Goal: Task Accomplishment & Management: Manage account settings

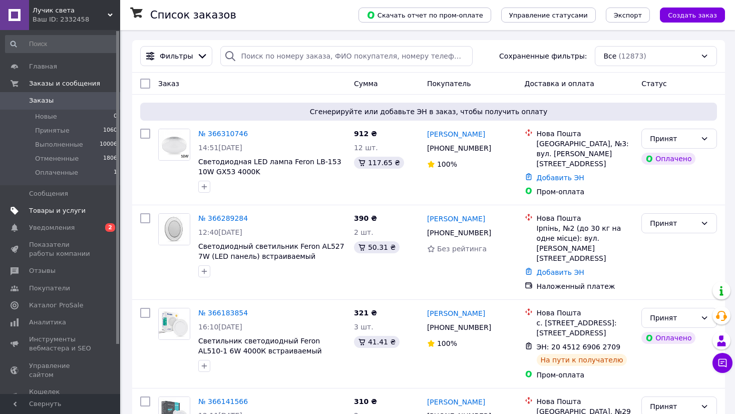
click at [81, 210] on span "Товары и услуги" at bounding box center [61, 210] width 64 height 9
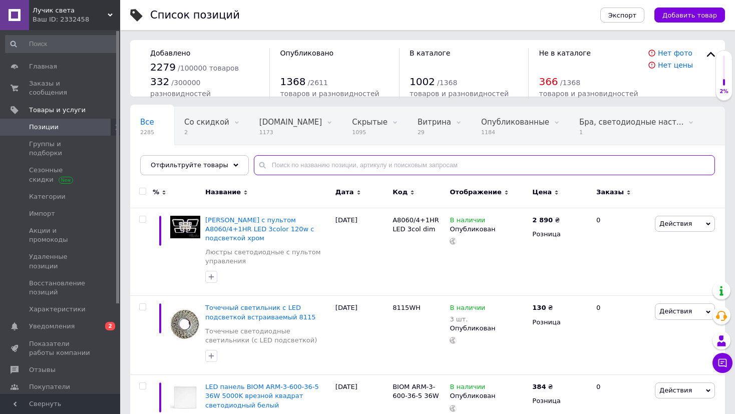
click at [299, 164] on input "text" at bounding box center [484, 165] width 461 height 20
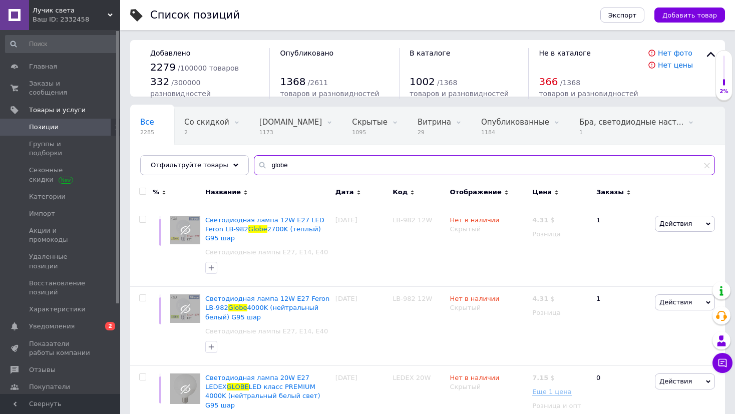
type input "globe"
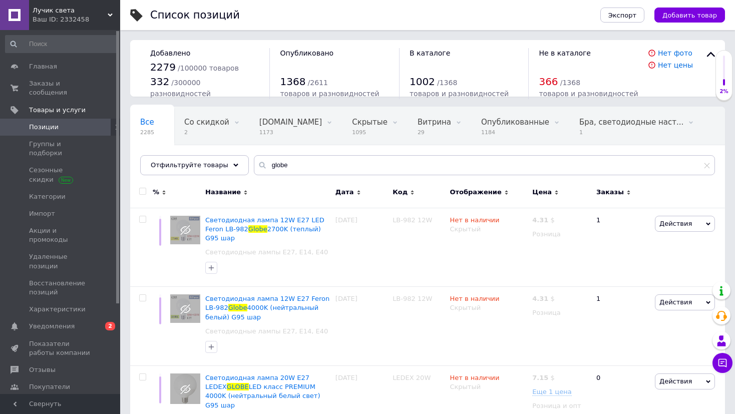
click at [463, 192] on span "Отображение" at bounding box center [475, 192] width 52 height 9
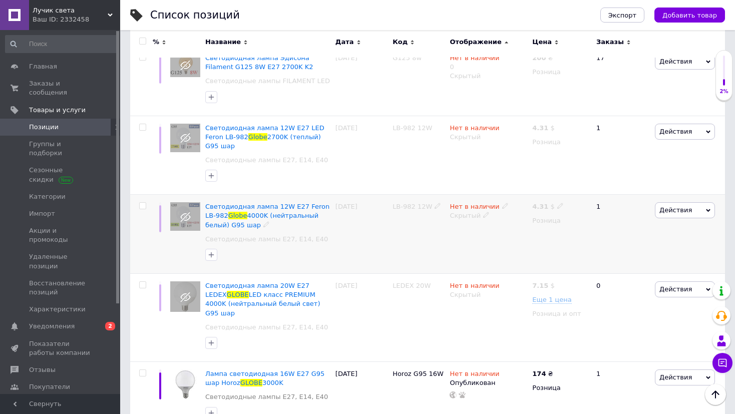
scroll to position [460, 0]
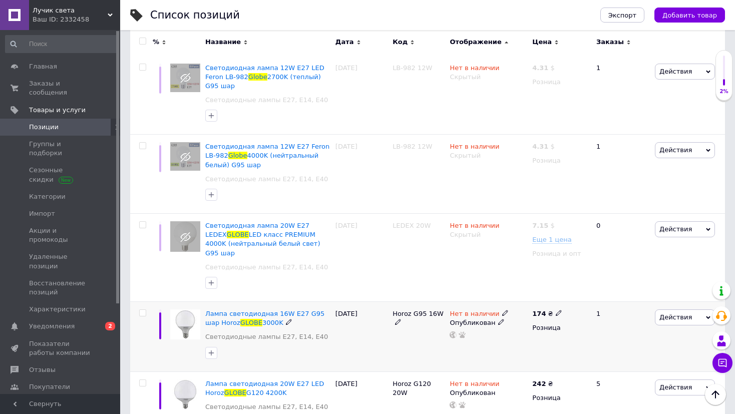
click at [502, 310] on icon at bounding box center [505, 313] width 6 height 6
click at [540, 314] on li "В наличии" at bounding box center [558, 321] width 95 height 14
click at [526, 297] on span "В наличии" at bounding box center [535, 301] width 36 height 8
click at [346, 306] on div "[DATE]" at bounding box center [361, 336] width 57 height 70
click at [230, 310] on span "Лампа светодиодная 16W E27 G95 шар Horoz" at bounding box center [264, 318] width 119 height 17
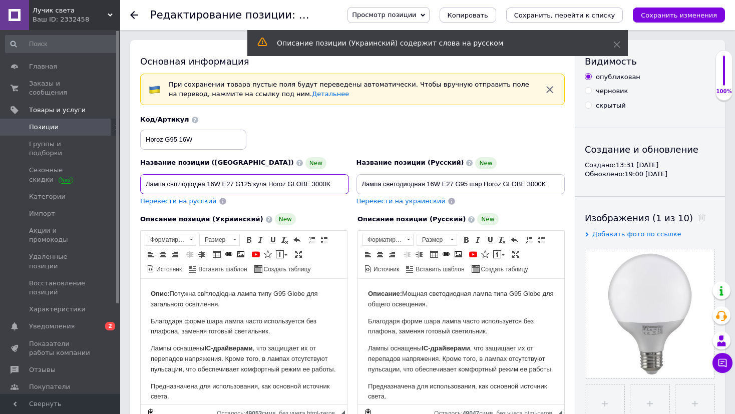
click at [314, 181] on input "Лампа світлодіодна 16W E27 G125 куля Horoz GLOBE 3000K" at bounding box center [244, 184] width 209 height 20
type input "Лампа світлодіодна 16W E27 G125 куля Horoz GLOBE 4000K"
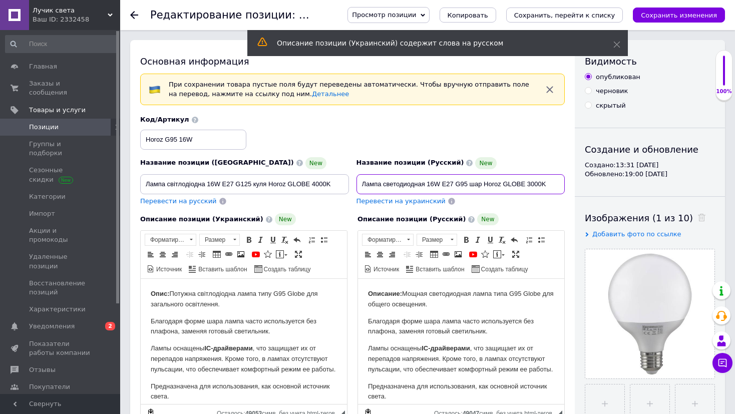
click at [529, 180] on input "Лампа светодиодная 16W E27 G95 шар Horoz GLOBE 3000K" at bounding box center [460, 184] width 209 height 20
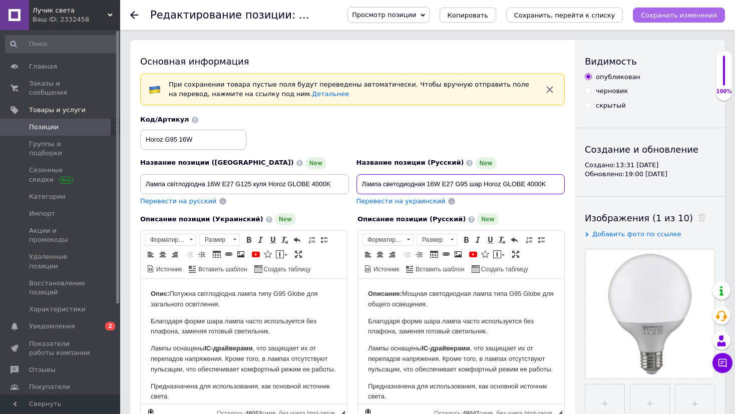
type input "Лампа светодиодная 16W E27 G95 шар Horoz GLOBE 4000K"
click at [655, 19] on icon "Сохранить изменения" at bounding box center [678, 16] width 76 height 8
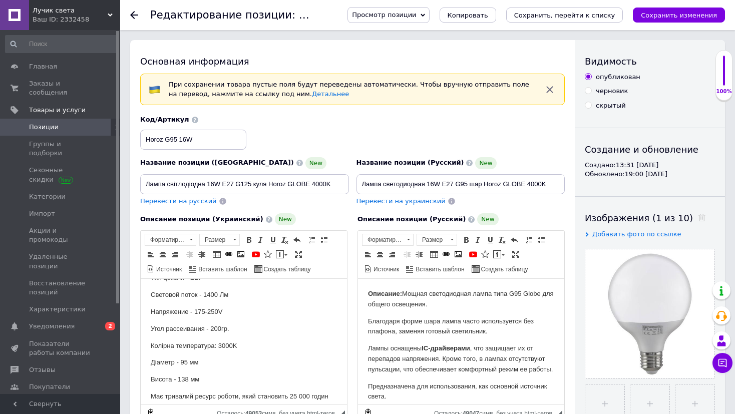
scroll to position [400, 0]
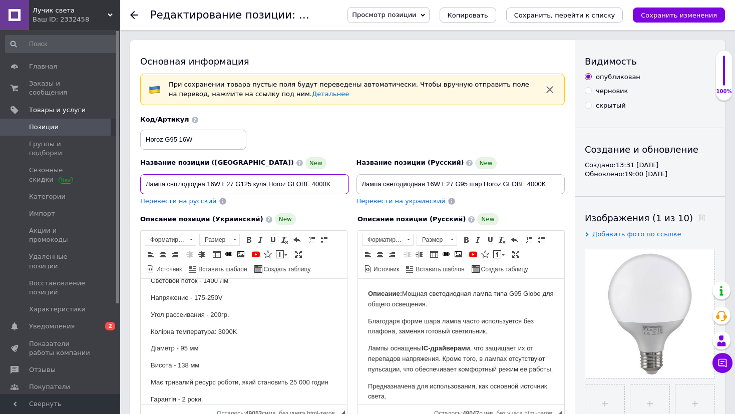
click at [318, 181] on input "Лампа світлодіодна 16W E27 G125 куля Horoz GLOBE 4000K" at bounding box center [244, 184] width 209 height 20
type input "Лампа світлодіодна 16W E27 G125 куля Horoz GLOBE 4200K"
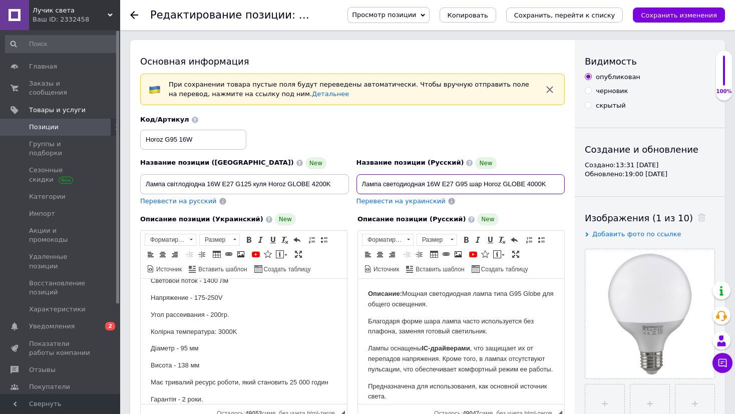
click at [532, 177] on input "Лампа светодиодная 16W E27 G95 шар Horoz GLOBE 4000K" at bounding box center [460, 184] width 209 height 20
type input "Лампа светодиодная 16W E27 G95 шар Horoz GLOBE 4200K"
click at [222, 337] on p "Колірна температура: 3000K" at bounding box center [244, 332] width 186 height 11
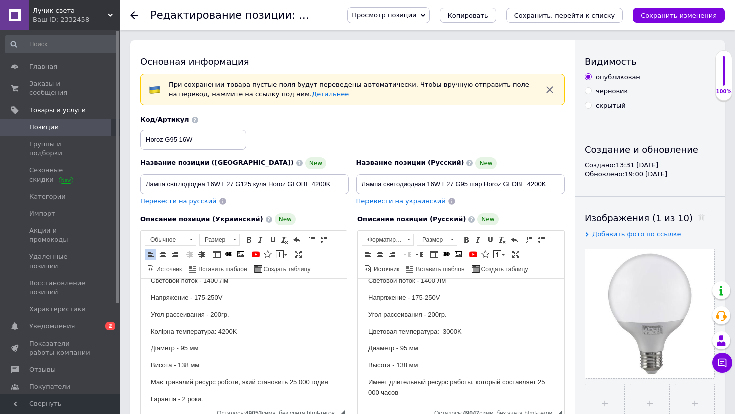
click at [442, 337] on p "Цветовая температура: 3000K" at bounding box center [461, 332] width 186 height 11
click at [648, 14] on button "Сохранить изменения" at bounding box center [678, 15] width 92 height 15
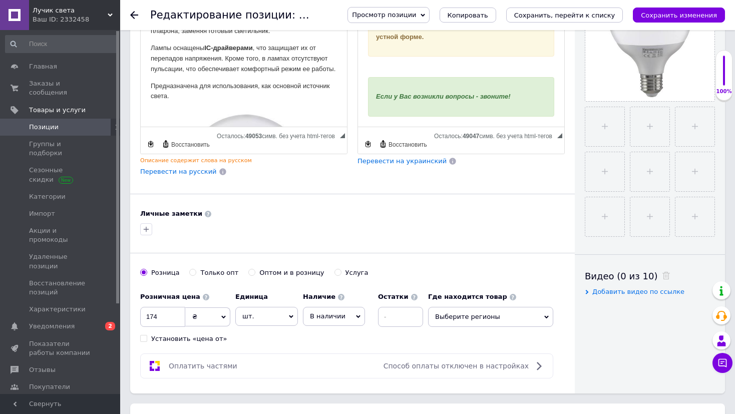
scroll to position [300, 0]
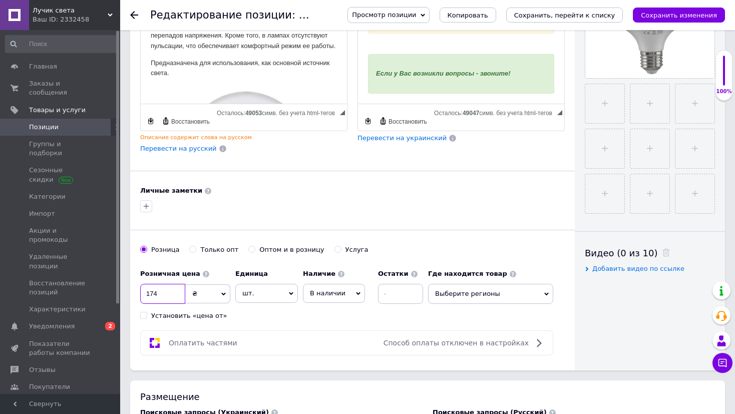
click at [164, 290] on input "174" at bounding box center [162, 294] width 45 height 20
type input "178"
click at [336, 289] on span "В наличии" at bounding box center [328, 293] width 36 height 8
click at [389, 320] on div "Основная информация При сохранении товара пустые поля будут переведены автомати…" at bounding box center [352, 55] width 444 height 630
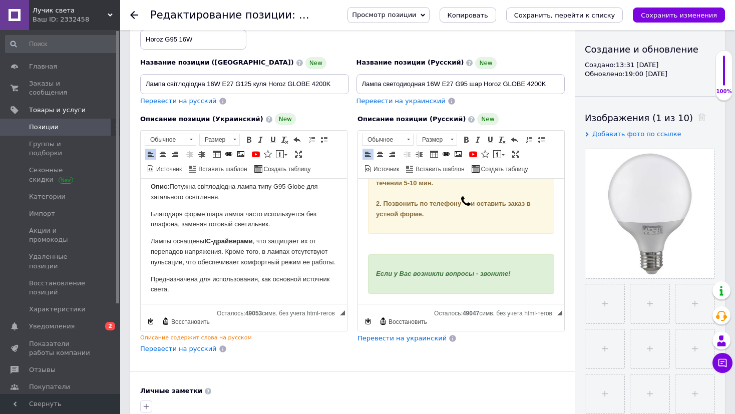
scroll to position [0, 0]
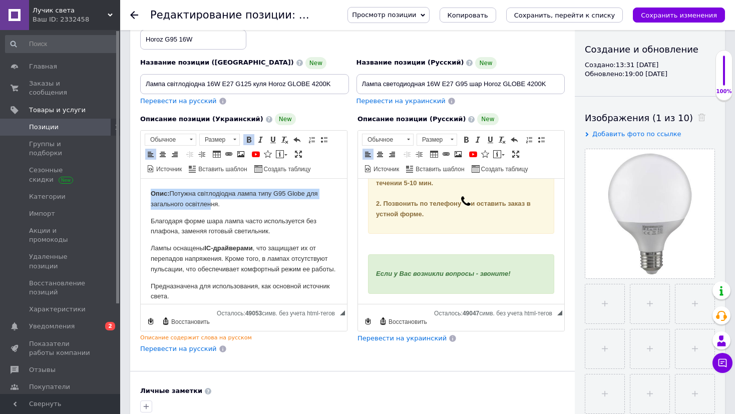
drag, startPoint x: 147, startPoint y: 189, endPoint x: 206, endPoint y: 209, distance: 62.7
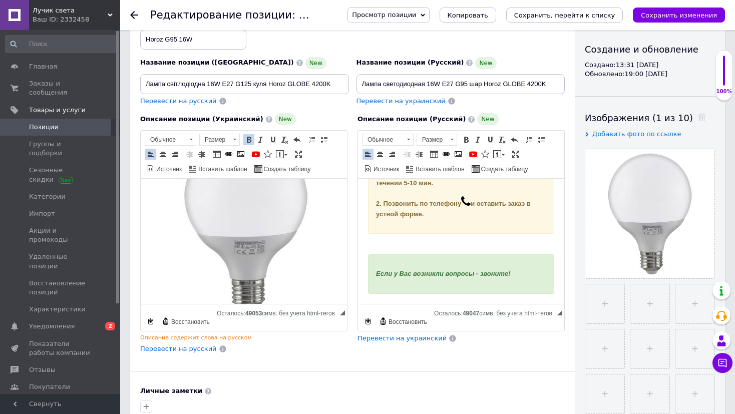
scroll to position [100, 0]
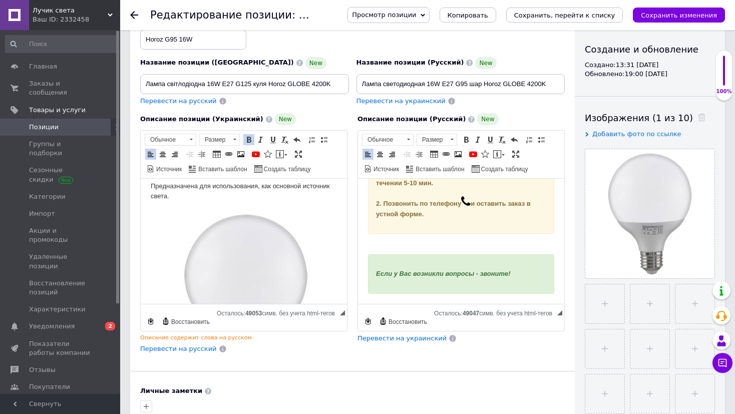
click at [170, 202] on p "Предназначена для использования, как основной источник света." at bounding box center [244, 191] width 186 height 21
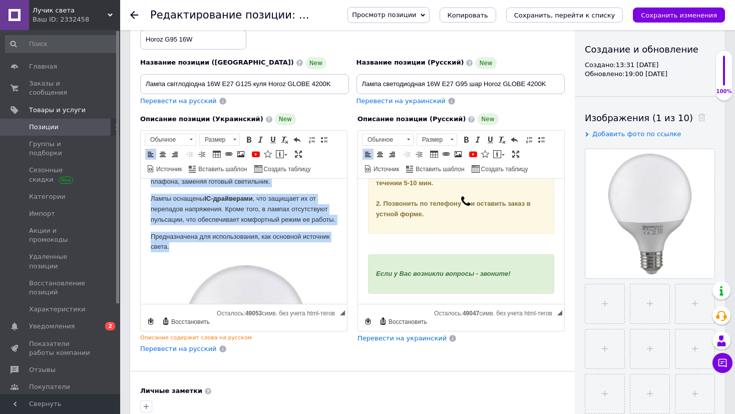
scroll to position [0, 0]
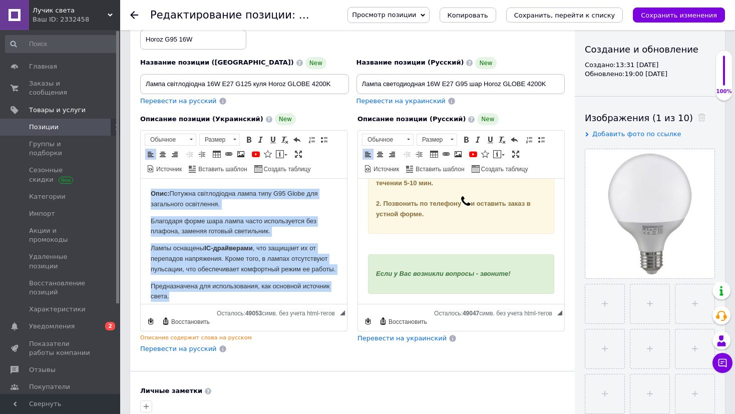
drag, startPoint x: 170, startPoint y: 205, endPoint x: 139, endPoint y: 164, distance: 50.7
copy body "Опис: Потужна світлодіодна лампа типу G95 Globe для загального освітлення. Благ…"
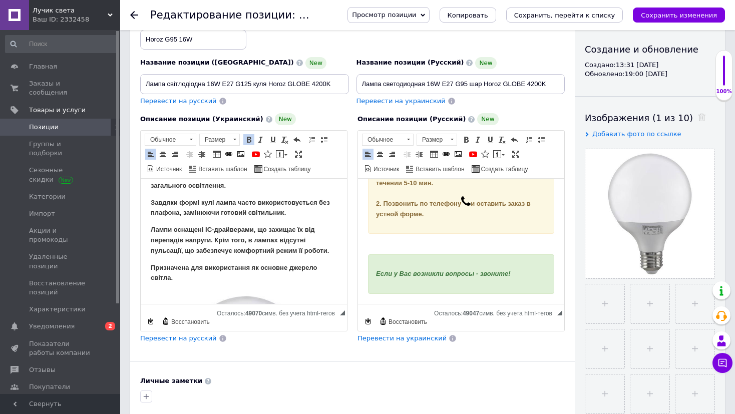
scroll to position [3, 0]
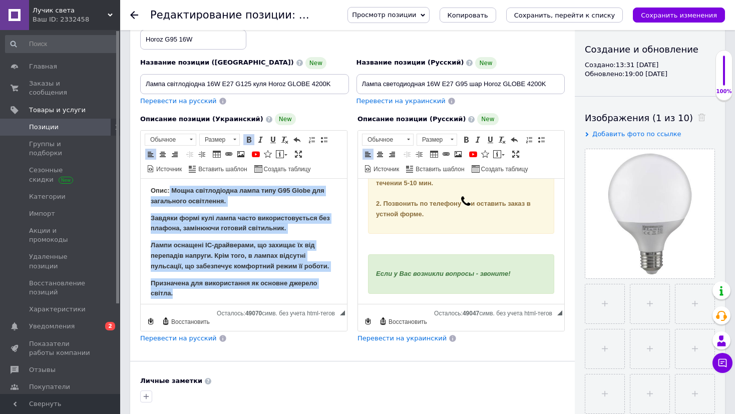
drag, startPoint x: 172, startPoint y: 291, endPoint x: 170, endPoint y: 189, distance: 101.6
click at [250, 140] on span at bounding box center [249, 140] width 8 height 8
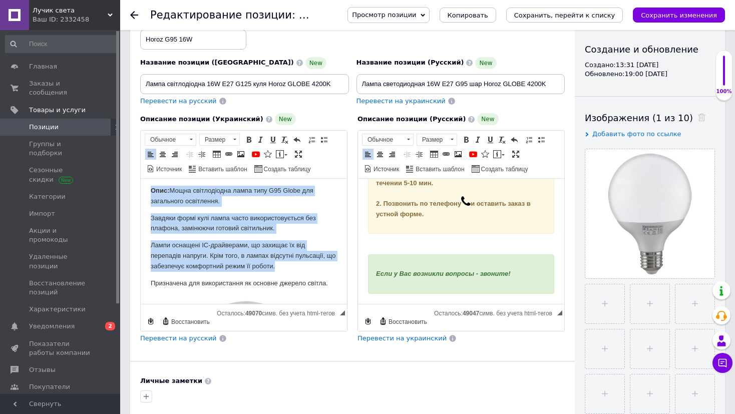
click at [327, 225] on p "Завдяки формі кулі лампа часто використовується без плафона, замінюючи готовий …" at bounding box center [244, 223] width 186 height 21
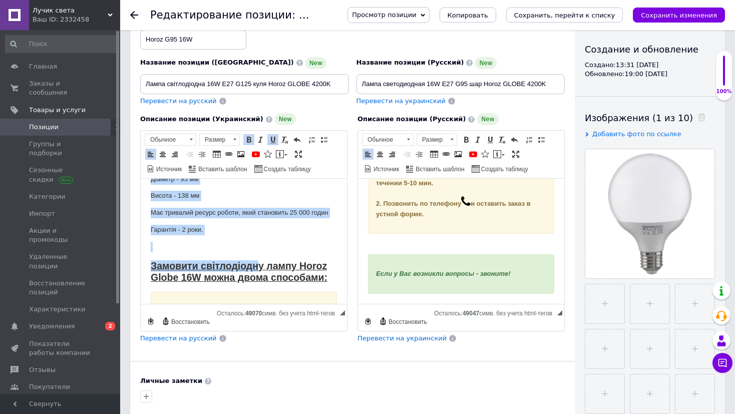
scroll to position [503, 0]
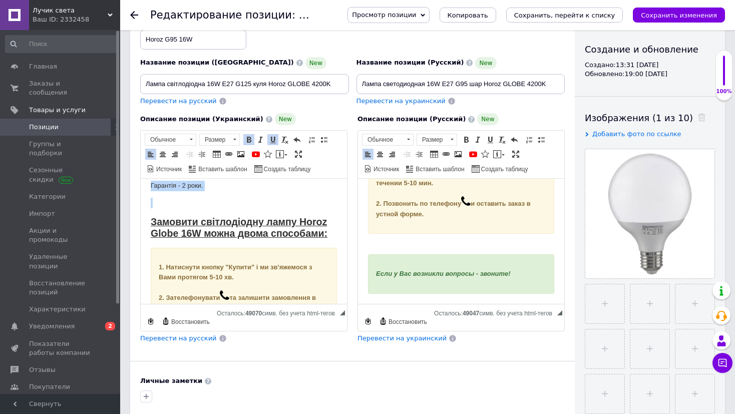
drag, startPoint x: 149, startPoint y: 215, endPoint x: 244, endPoint y: 193, distance: 97.7
click at [244, 193] on html "Опис: Мощна світлодіодна лампа типу G95 Globe для загального освітлення. Завдяк…" at bounding box center [244, 36] width 206 height 723
copy div "Основные характеристики: Является аналогом лампы накаливания мощностью 128W Тип…"
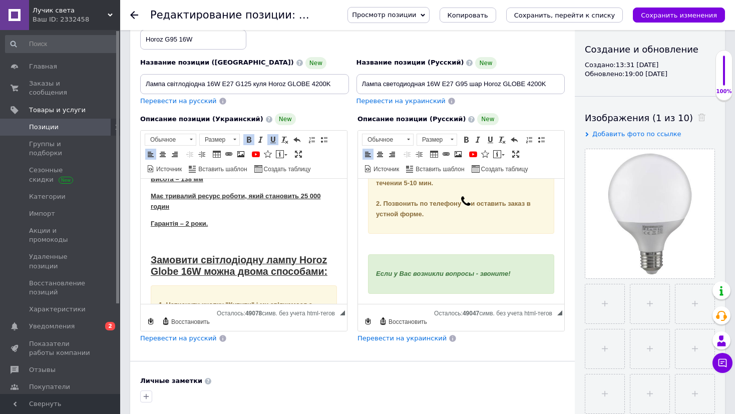
scroll to position [506, 0]
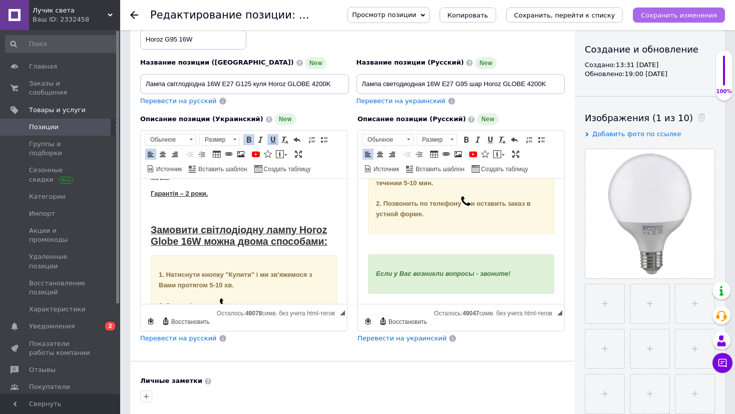
click at [657, 15] on icon "Сохранить изменения" at bounding box center [678, 16] width 76 height 8
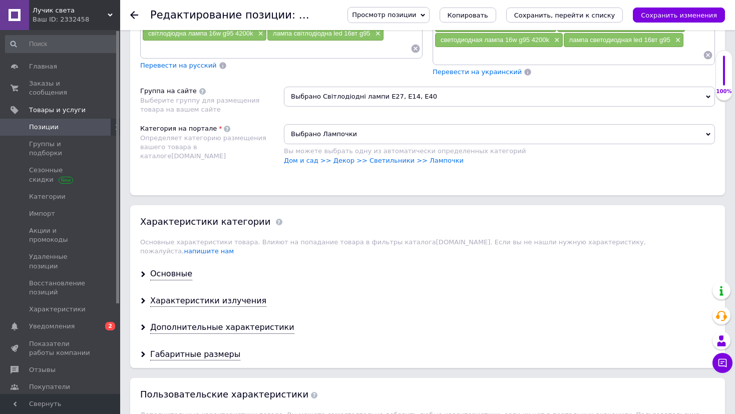
scroll to position [1001, 0]
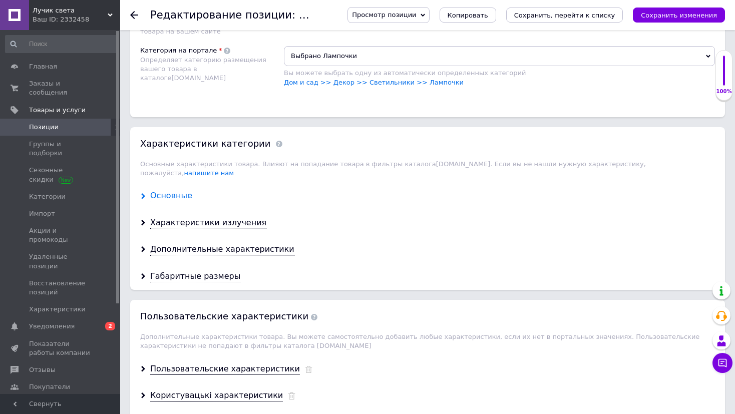
click at [174, 190] on div "Основные" at bounding box center [171, 196] width 42 height 12
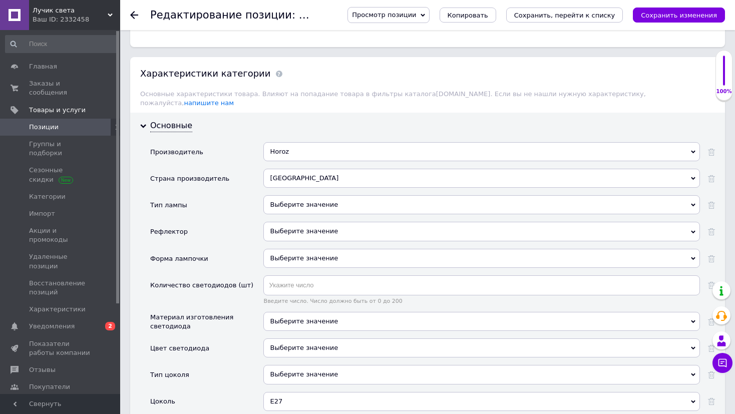
scroll to position [1101, 0]
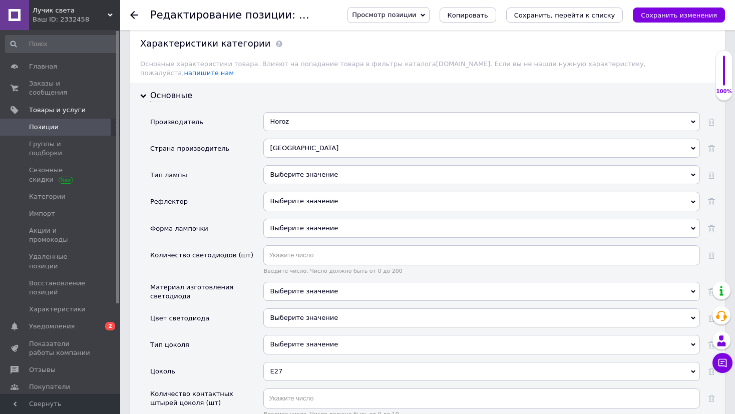
click at [319, 219] on div "Выберите значение" at bounding box center [481, 228] width 436 height 19
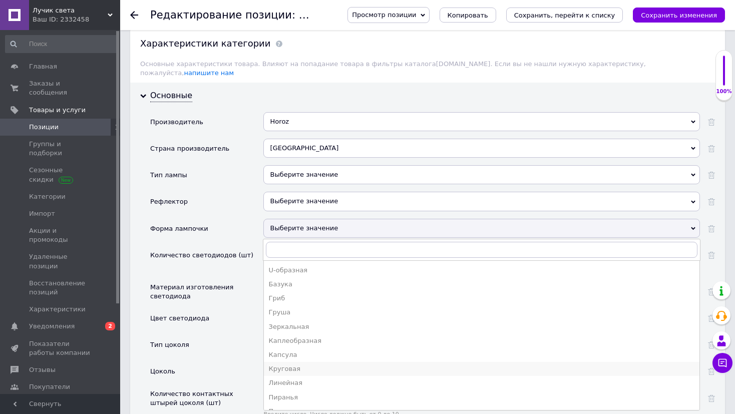
click at [278, 364] on div "Круговая" at bounding box center [481, 368] width 425 height 9
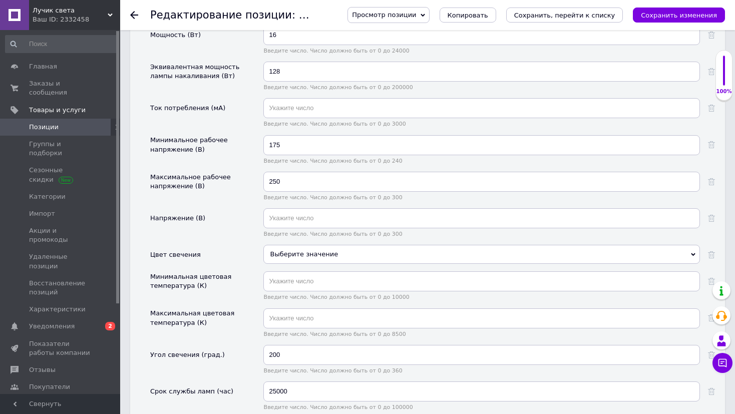
scroll to position [1501, 0]
click at [311, 244] on div "Выберите значение" at bounding box center [481, 253] width 436 height 19
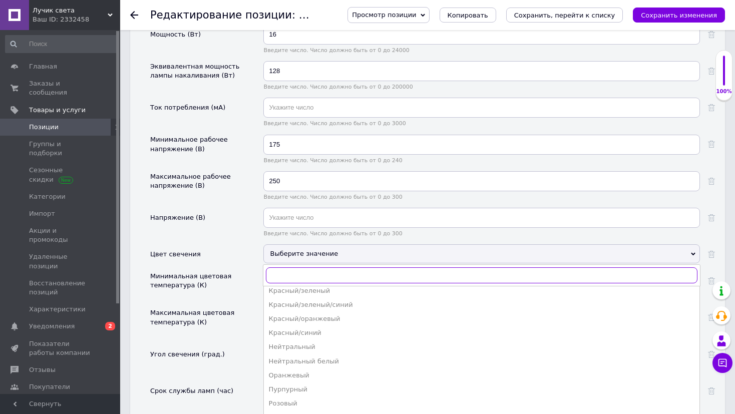
scroll to position [200, 0]
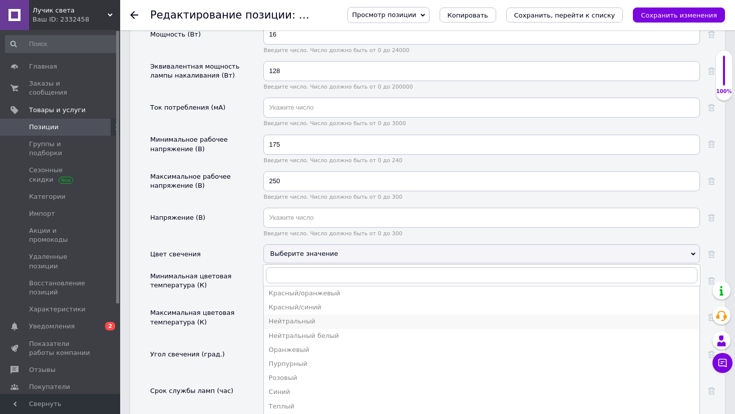
click at [308, 317] on div "Нейтральный" at bounding box center [481, 321] width 425 height 9
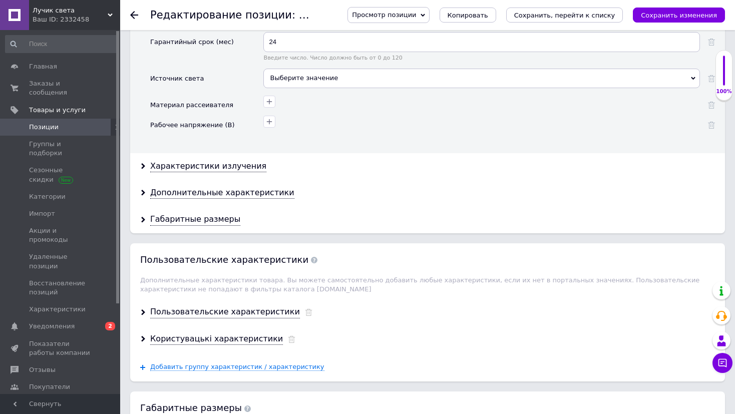
scroll to position [1901, 0]
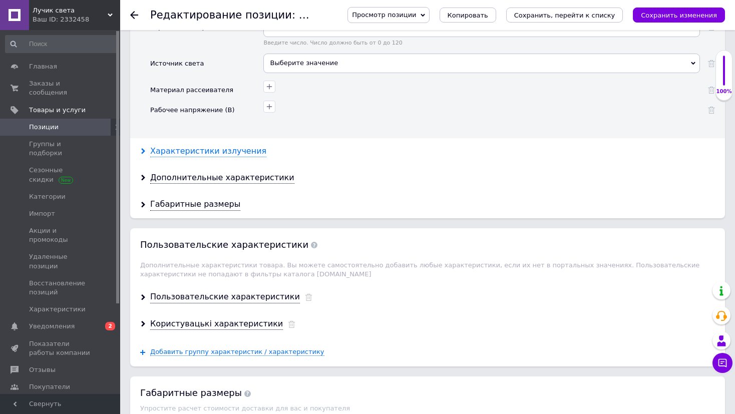
click at [176, 146] on div "Характеристики излучения" at bounding box center [208, 152] width 116 height 12
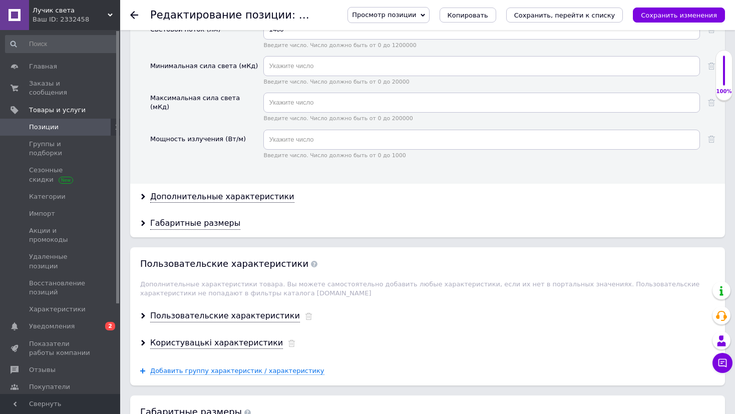
scroll to position [2102, 0]
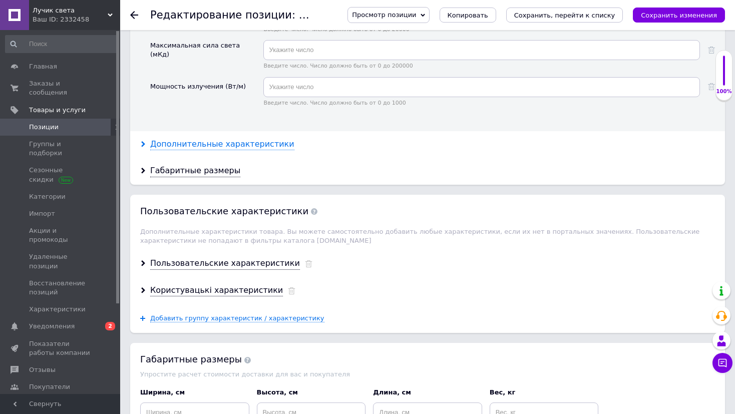
click at [207, 139] on div "Дополнительные характеристики" at bounding box center [222, 145] width 144 height 12
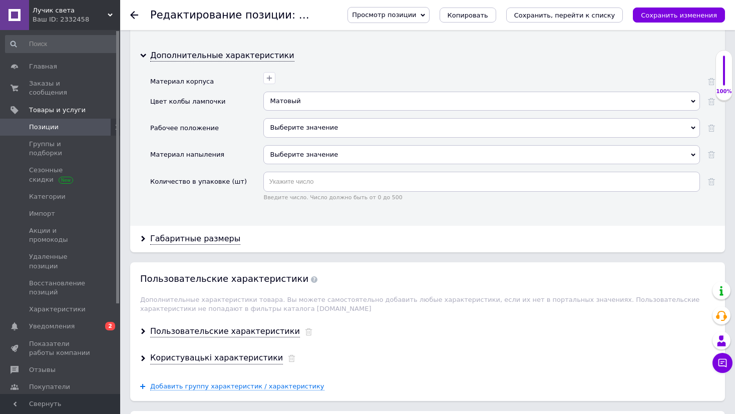
scroll to position [2202, 0]
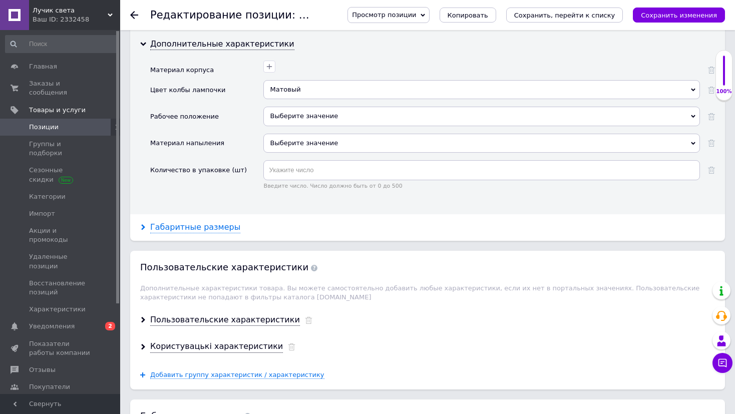
click at [218, 222] on div "Габаритные размеры" at bounding box center [195, 228] width 90 height 12
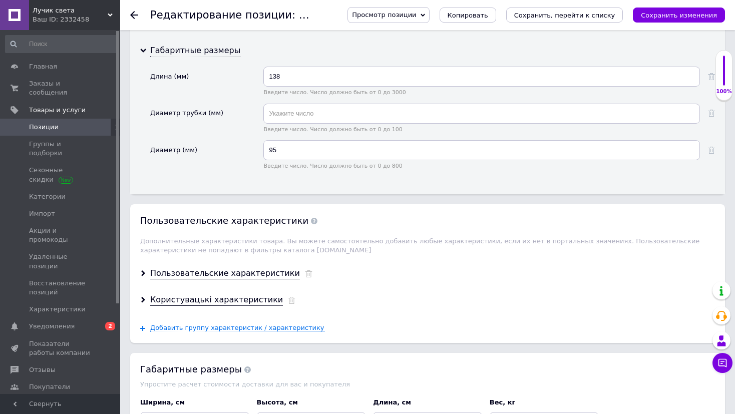
scroll to position [2402, 0]
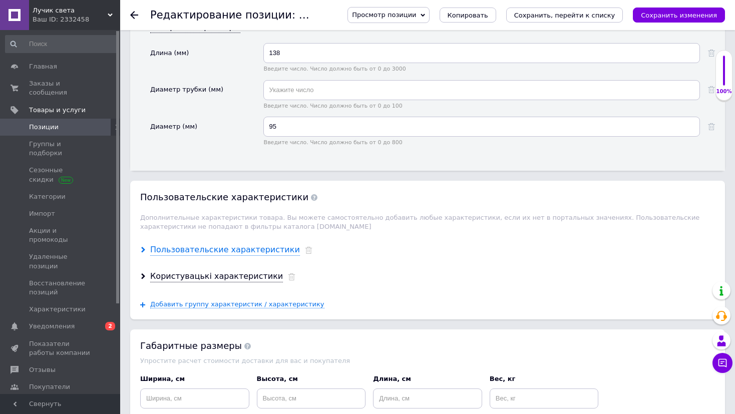
click at [210, 244] on div "Пользовательские характеристики" at bounding box center [225, 250] width 150 height 12
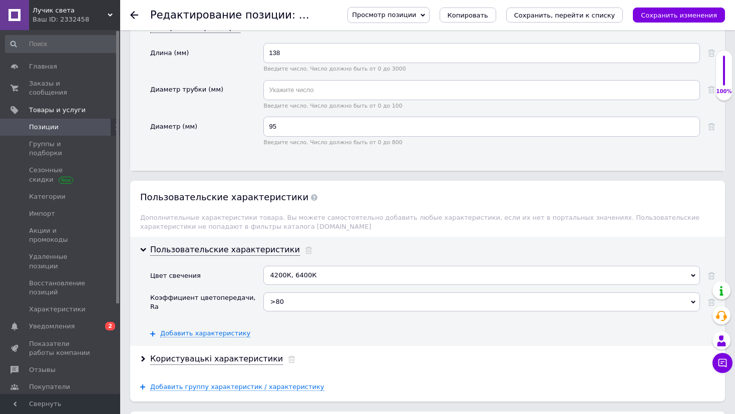
click at [333, 266] on div "4200К, 6400К" at bounding box center [481, 275] width 436 height 19
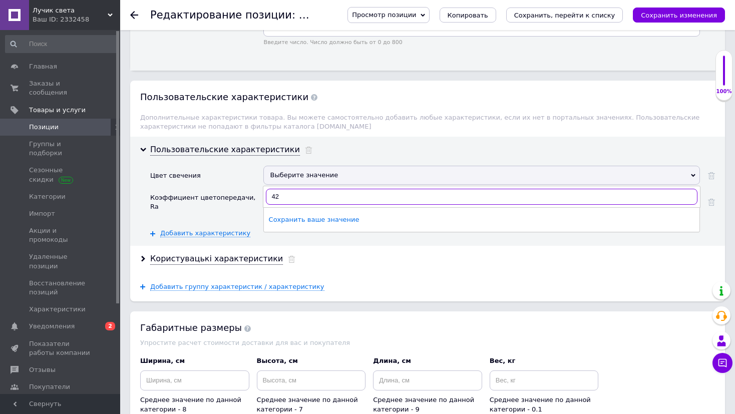
scroll to position [0, 0]
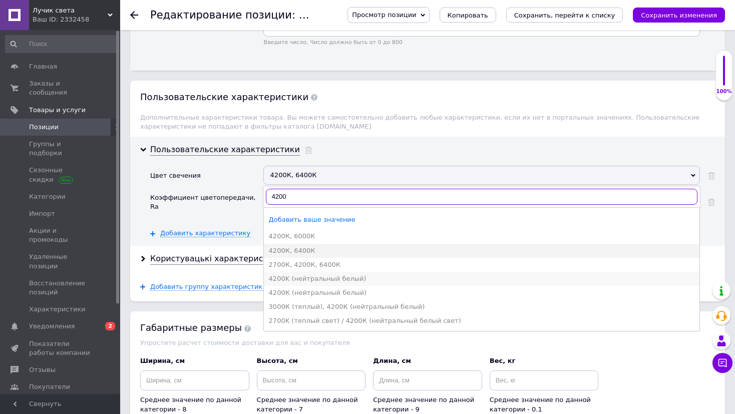
type input "4200"
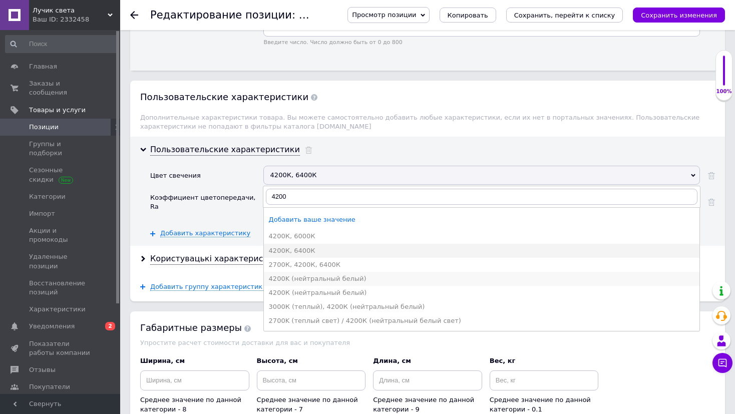
click at [320, 274] on div "4200K (нейтральный белый)" at bounding box center [481, 278] width 425 height 9
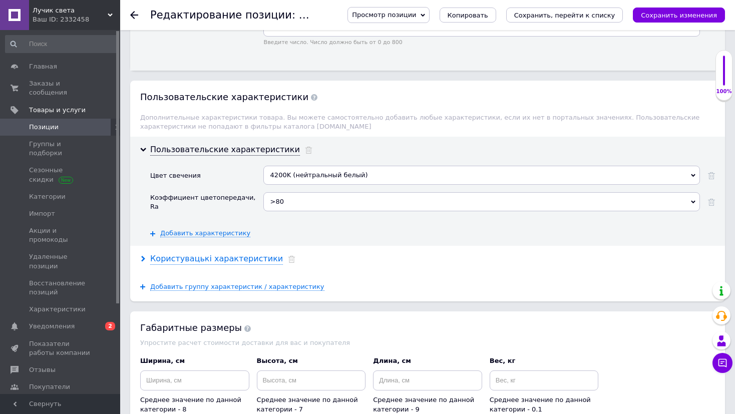
click at [209, 253] on div "Користувацькi характеристики" at bounding box center [216, 259] width 133 height 12
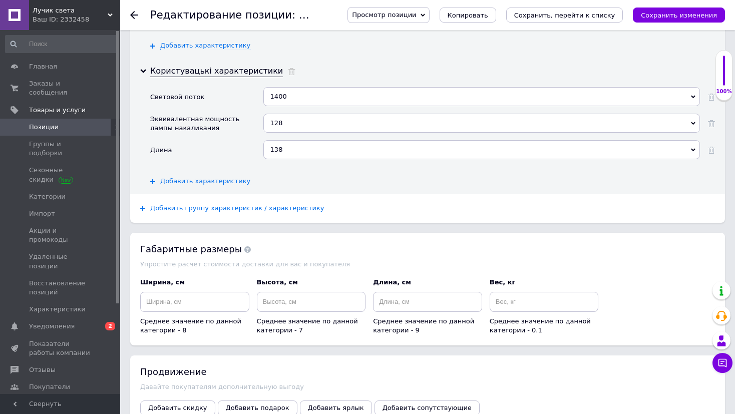
scroll to position [2702, 0]
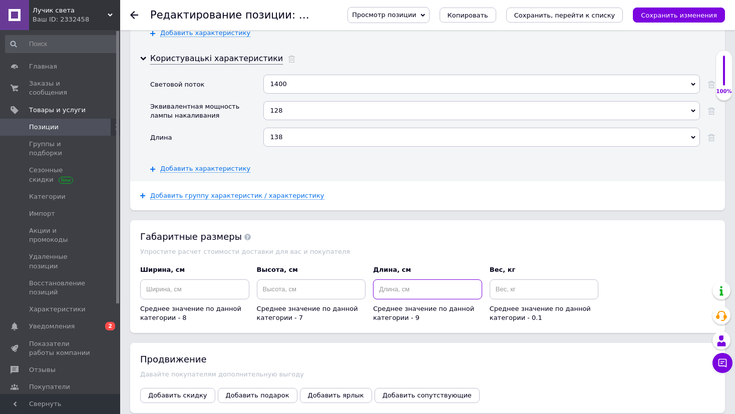
click at [408, 279] on input at bounding box center [427, 289] width 109 height 20
click at [288, 279] on input at bounding box center [311, 289] width 109 height 20
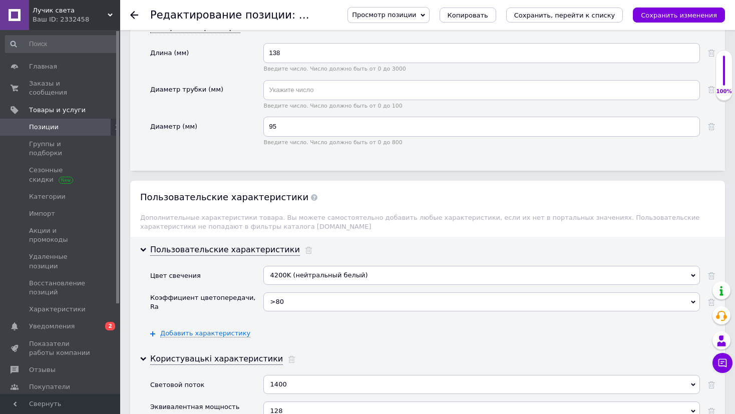
scroll to position [2302, 0]
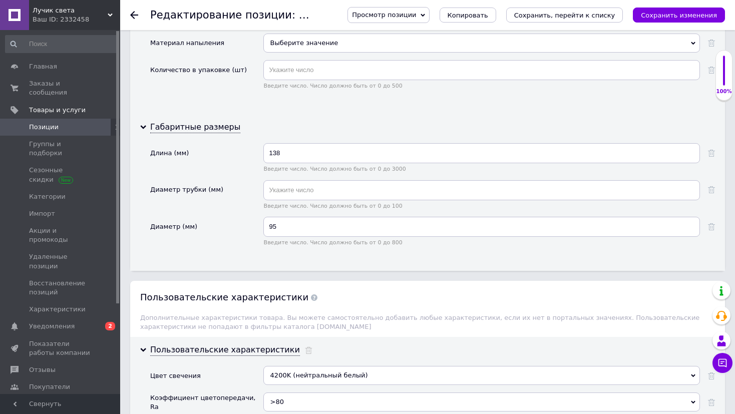
type input "13.8"
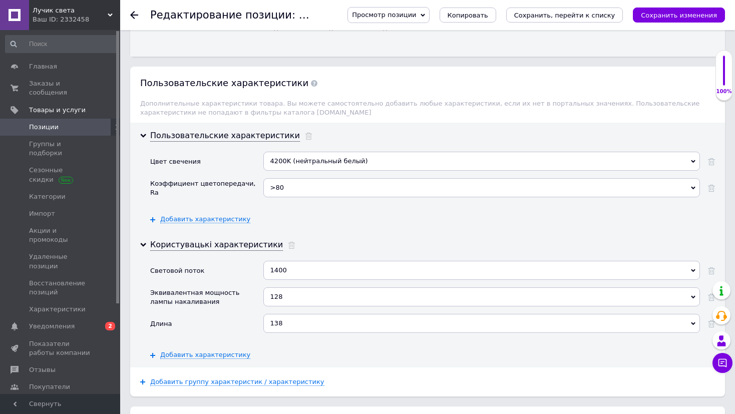
scroll to position [2702, 0]
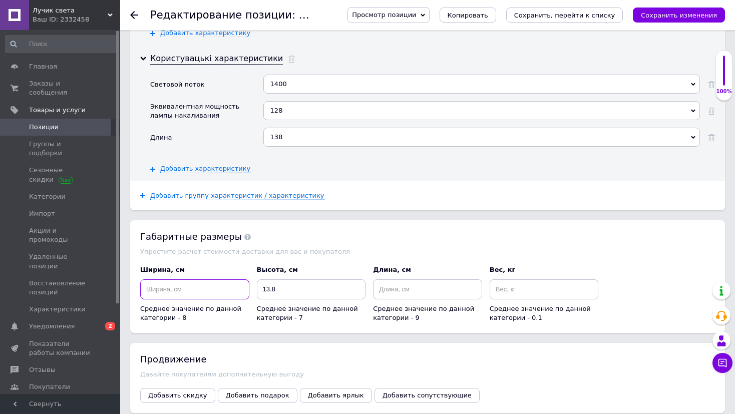
click at [192, 279] on input at bounding box center [194, 289] width 109 height 20
type input "9.5"
click at [667, 16] on icon "Сохранить изменения" at bounding box center [678, 16] width 76 height 8
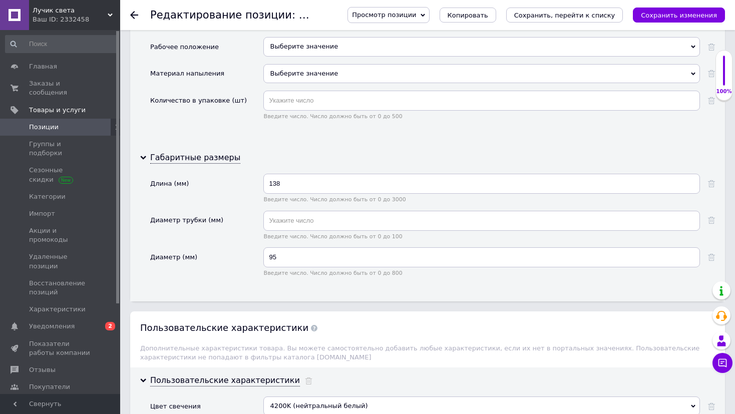
scroll to position [2302, 0]
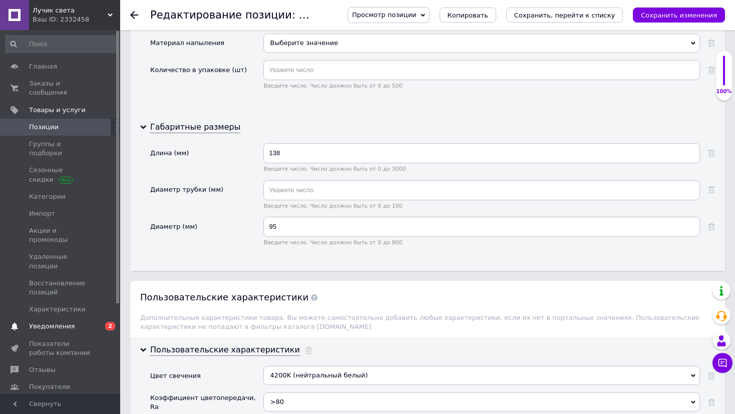
click at [76, 322] on span "Уведомления" at bounding box center [61, 326] width 64 height 9
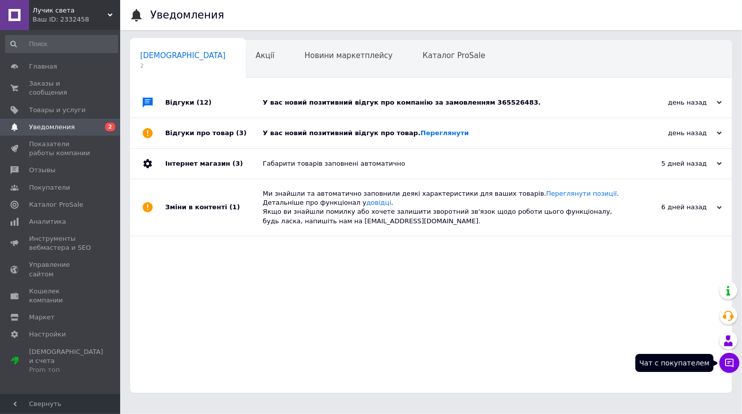
click at [728, 368] on button "Чат с покупателем" at bounding box center [729, 363] width 20 height 20
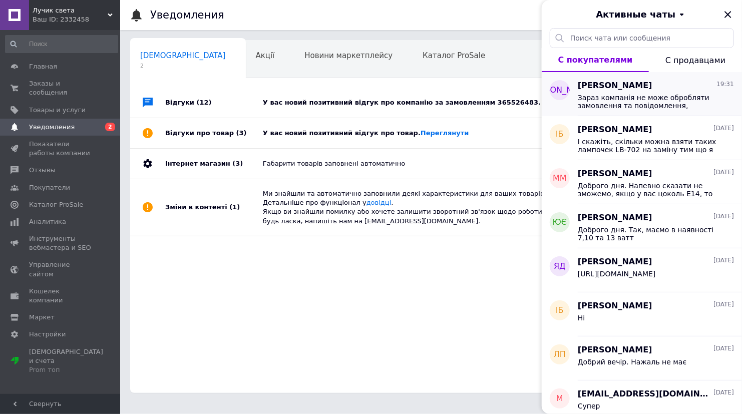
click at [589, 98] on span "Зараз компанія не може обробляти замовлення та повідомлення, оскільки за її гра…" at bounding box center [648, 102] width 142 height 16
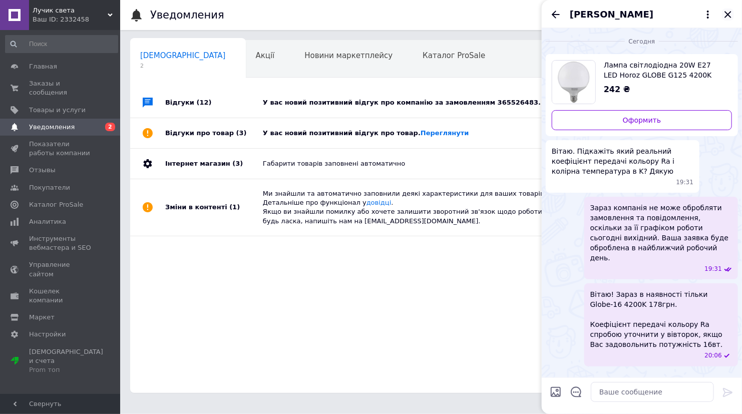
click at [730, 16] on icon "Закрыть" at bounding box center [728, 15] width 12 height 12
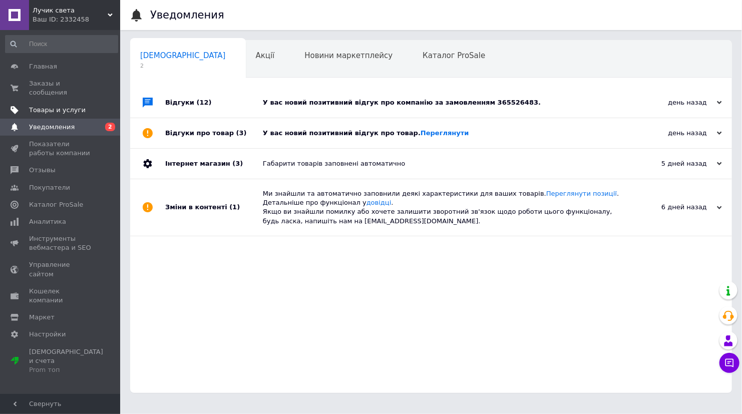
click at [62, 106] on span "Товары и услуги" at bounding box center [57, 110] width 57 height 9
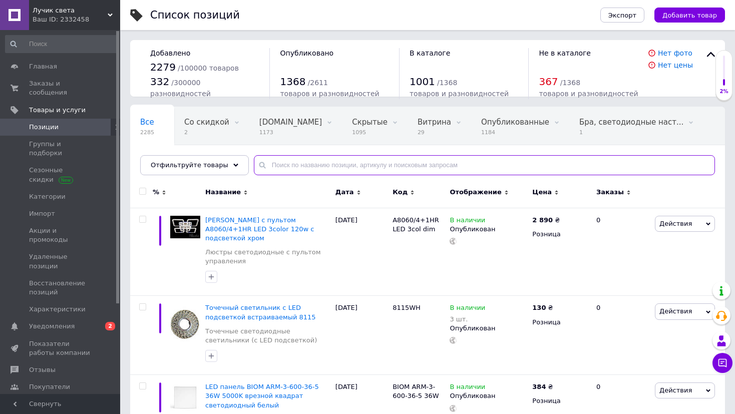
click at [348, 168] on input "text" at bounding box center [484, 165] width 461 height 20
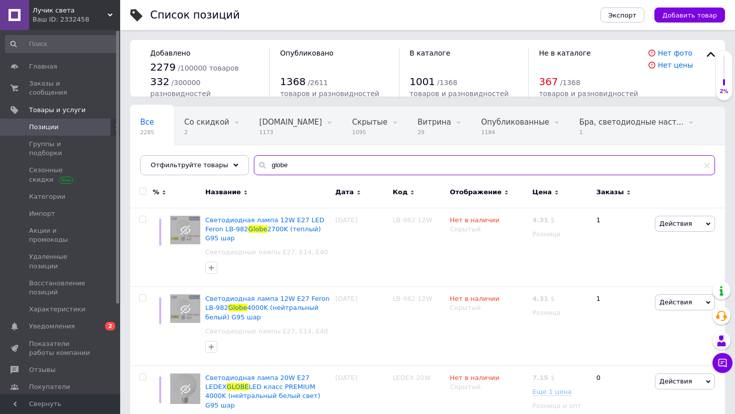
type input "globe"
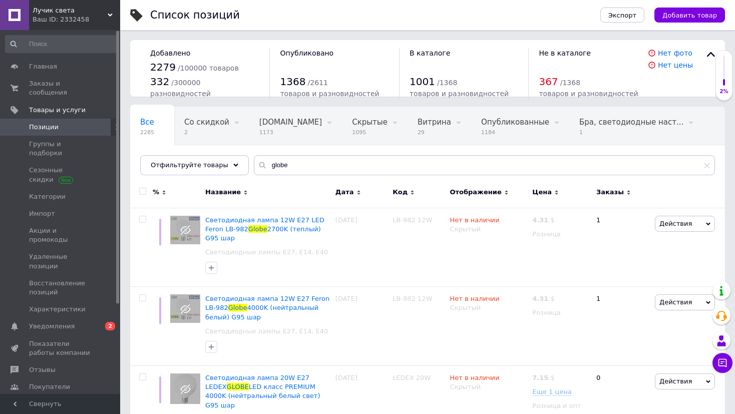
click at [465, 195] on span "Отображение" at bounding box center [475, 192] width 52 height 9
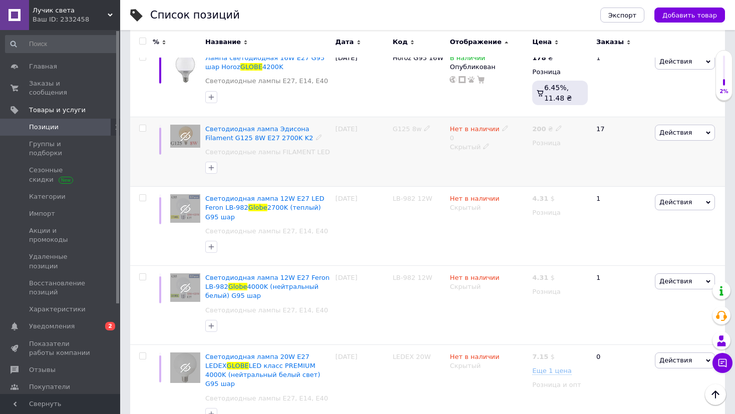
scroll to position [461, 0]
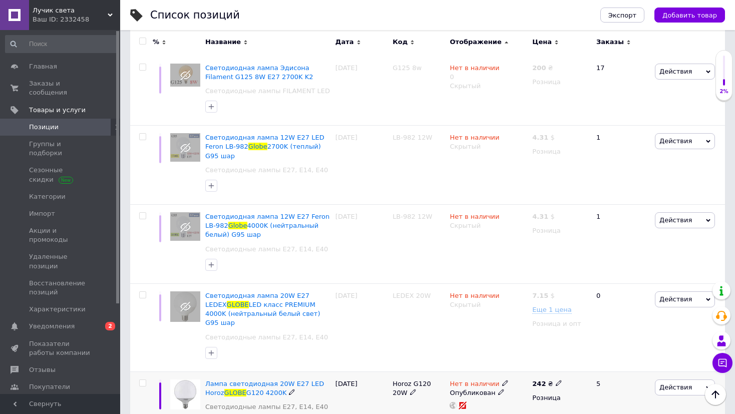
click at [498, 389] on icon at bounding box center [501, 392] width 6 height 6
click at [495, 405] on li "Скрытый" at bounding box center [485, 412] width 81 height 14
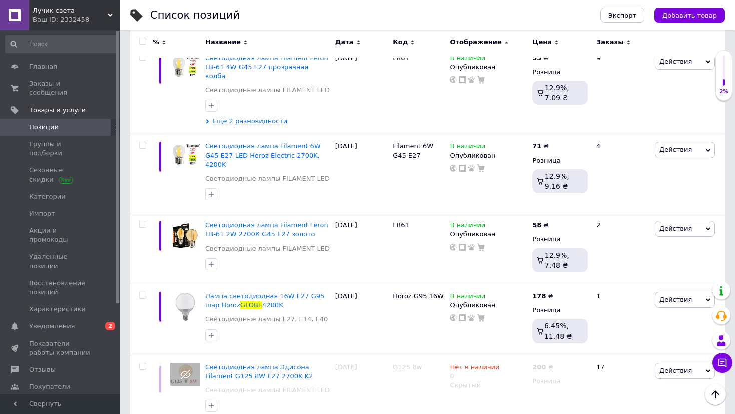
scroll to position [161, 0]
click at [60, 322] on span "Уведомления" at bounding box center [52, 326] width 46 height 9
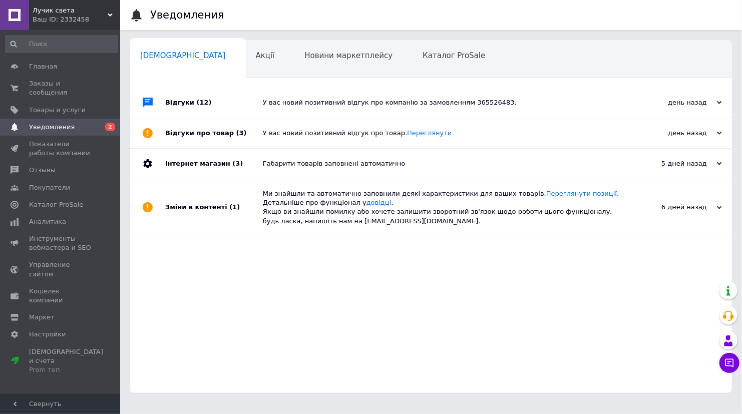
click at [324, 106] on div "У вас новий позитивний відгук про компанію за замовленням 365526483." at bounding box center [442, 102] width 359 height 9
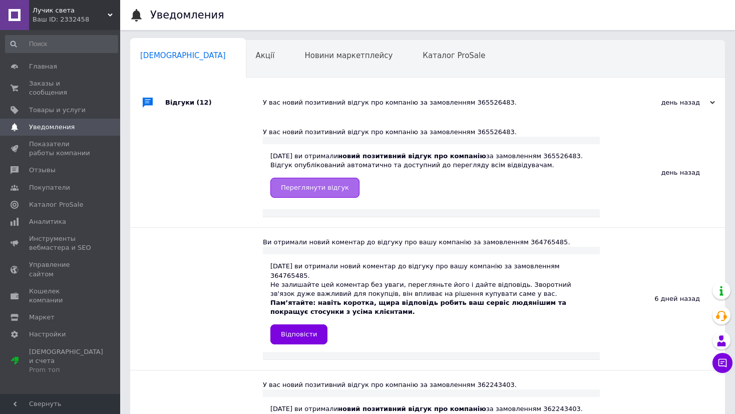
click at [327, 193] on link "Переглянути відгук" at bounding box center [314, 188] width 89 height 20
click at [278, 324] on link "Відповісти" at bounding box center [298, 334] width 57 height 20
click at [51, 106] on span "Товары и услуги" at bounding box center [57, 110] width 57 height 9
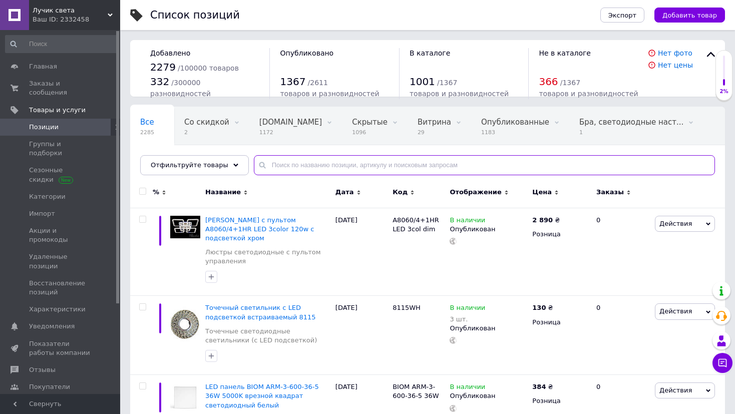
click at [358, 163] on input "text" at bounding box center [484, 165] width 461 height 20
type input "8714"
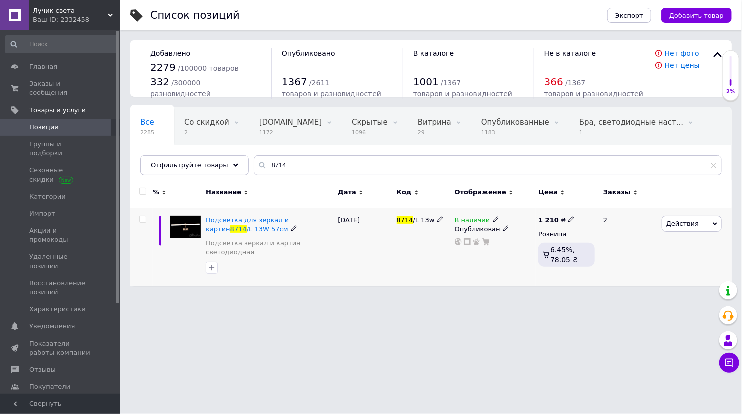
click at [492, 219] on icon at bounding box center [495, 219] width 6 height 6
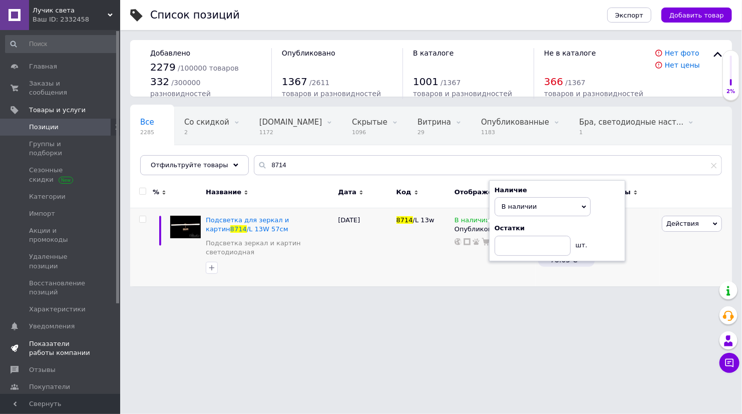
click at [70, 339] on span "Показатели работы компании" at bounding box center [61, 348] width 64 height 18
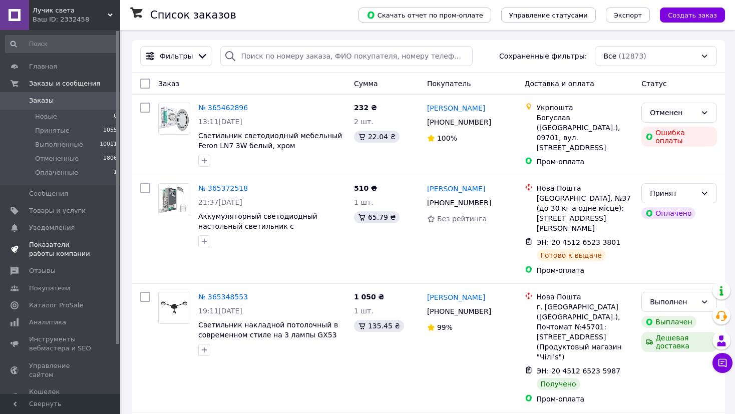
click at [35, 246] on span "Показатели работы компании" at bounding box center [61, 249] width 64 height 18
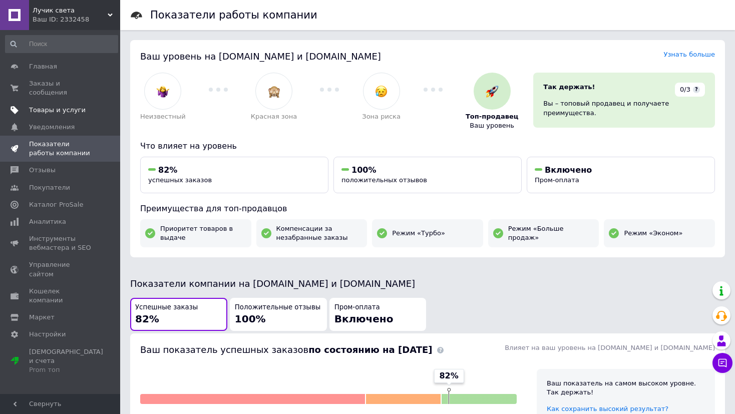
click at [60, 106] on span "Товары и услуги" at bounding box center [57, 110] width 57 height 9
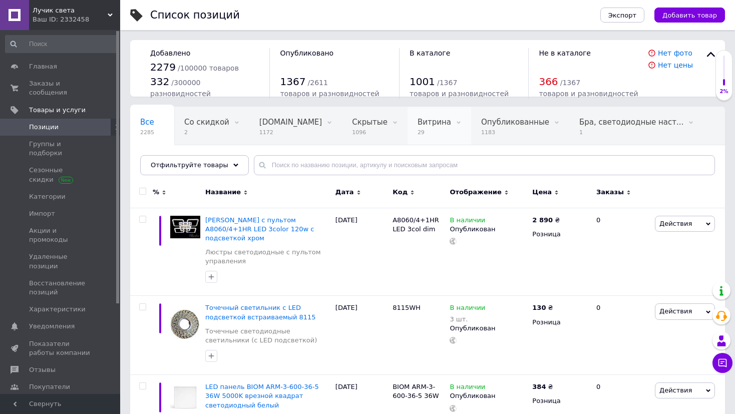
click at [407, 128] on div "Витрина 29" at bounding box center [439, 126] width 64 height 38
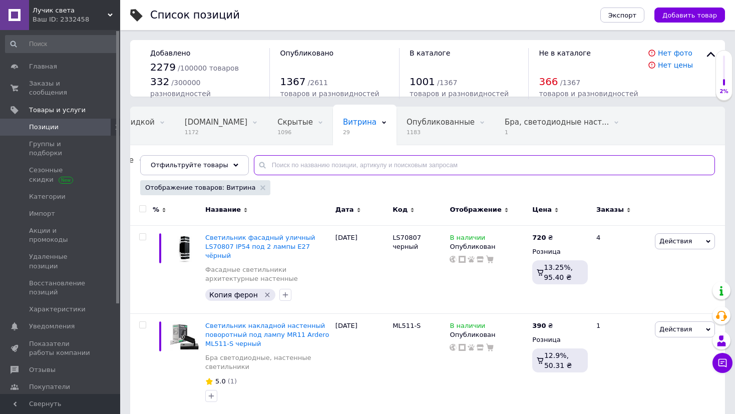
click at [310, 157] on input "text" at bounding box center [484, 165] width 461 height 20
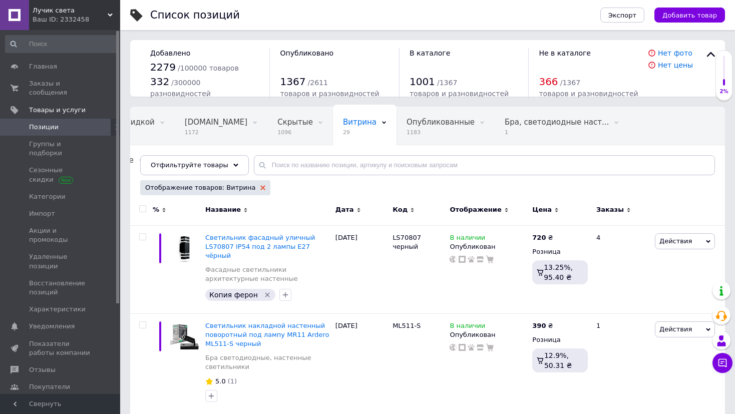
click at [260, 189] on icon at bounding box center [262, 187] width 5 height 5
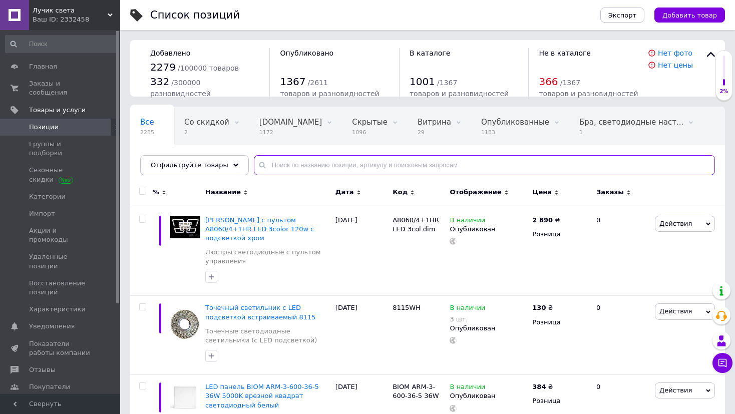
click at [292, 164] on input "text" at bounding box center [484, 165] width 461 height 20
type input "8714"
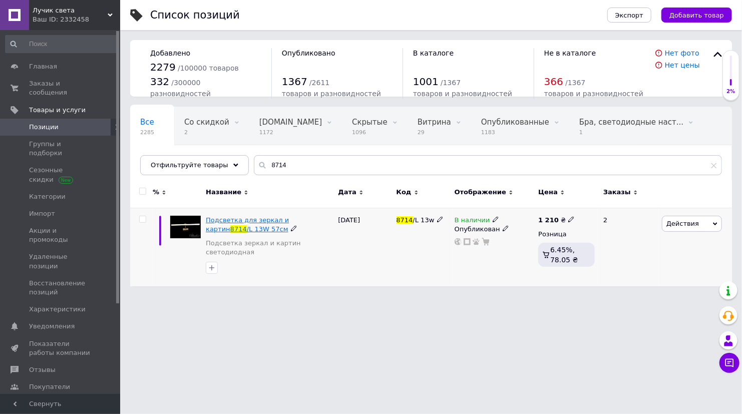
click at [256, 218] on span "Подсветка для зеркал и картин" at bounding box center [247, 224] width 83 height 17
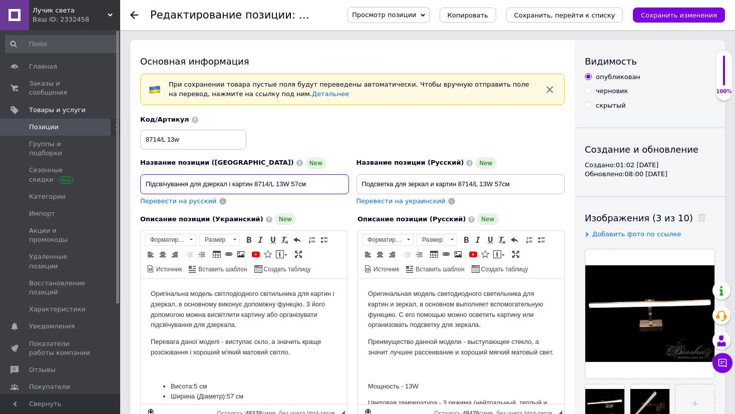
click at [313, 184] on input "Підсвічування для дзеркал і картин 8714/L 13W 57см" at bounding box center [244, 184] width 209 height 20
type input "Підсвічування для дзеркал і картин 8714/L 13W 57см, коричневий"
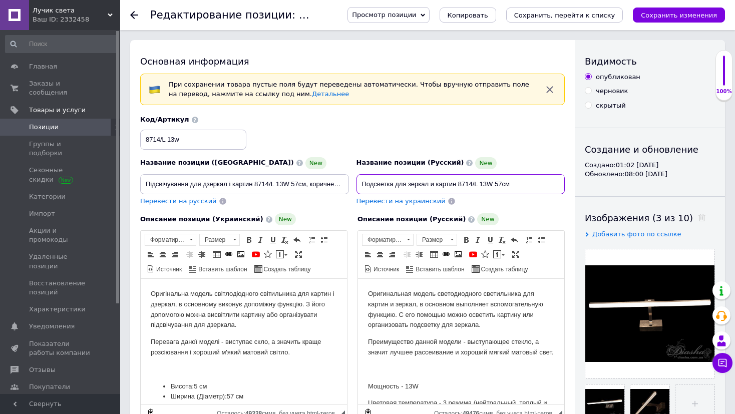
click at [514, 188] on input "Подсветка для зеркал и картин 8714/L 13W 57см" at bounding box center [460, 184] width 209 height 20
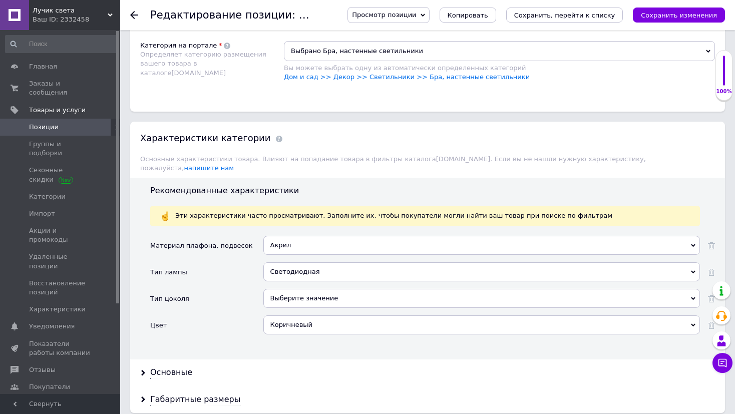
scroll to position [1001, 0]
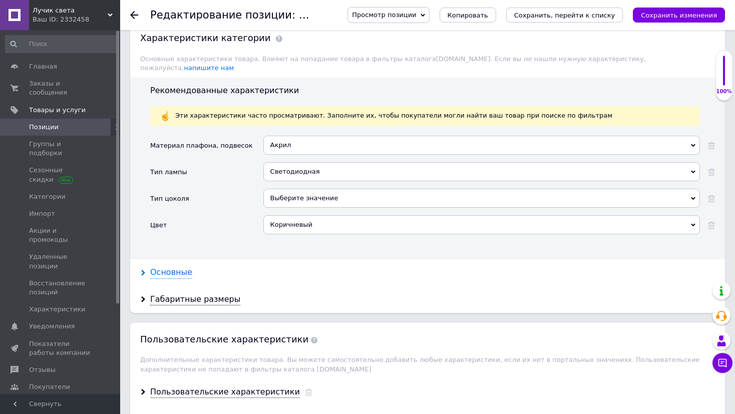
type input "Подсветка для зеркал и картин 8714/L 13W 57см, коричневый"
click at [176, 267] on div "Основные" at bounding box center [171, 273] width 42 height 12
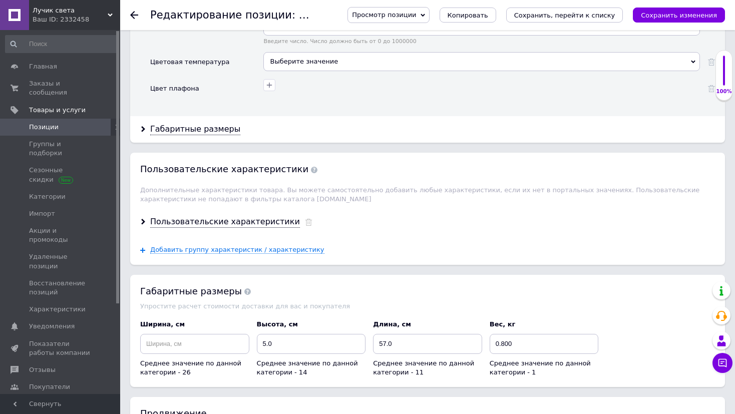
scroll to position [1801, 0]
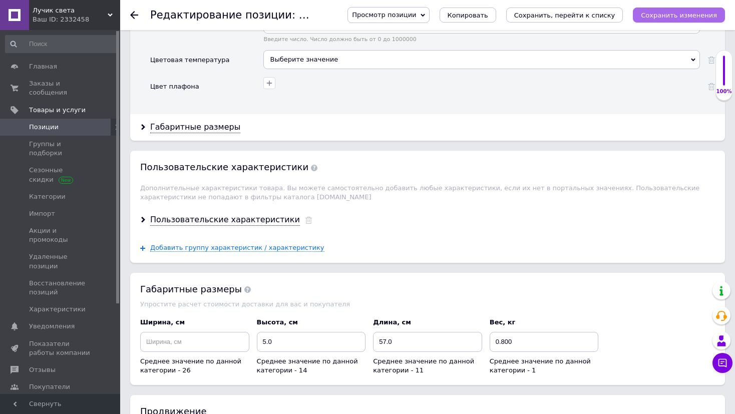
click at [687, 13] on icon "Сохранить изменения" at bounding box center [678, 16] width 76 height 8
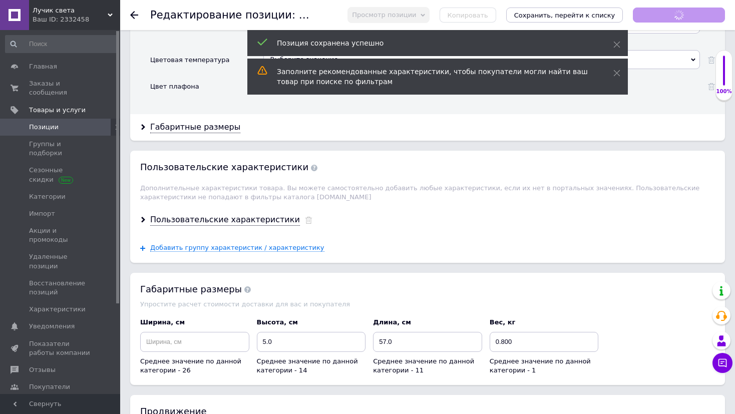
scroll to position [69, 0]
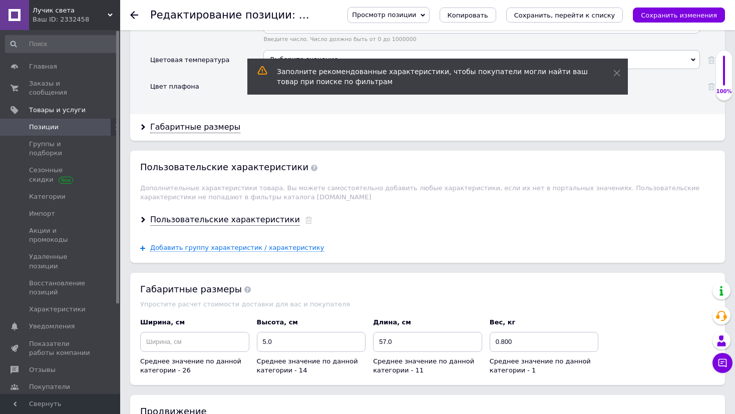
click at [134, 14] on icon at bounding box center [134, 15] width 8 height 8
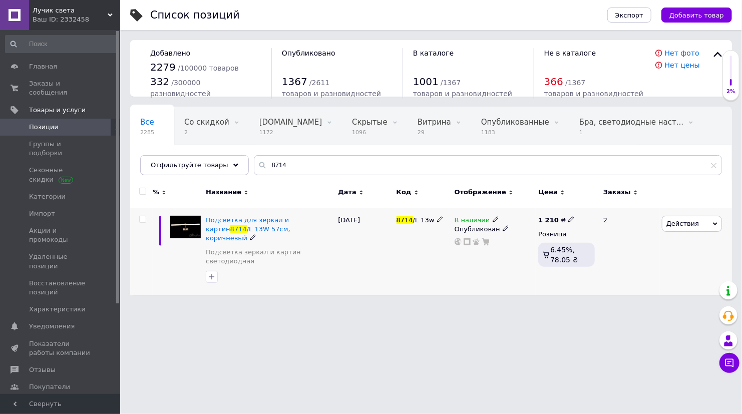
click at [675, 226] on span "Действия" at bounding box center [682, 224] width 33 height 8
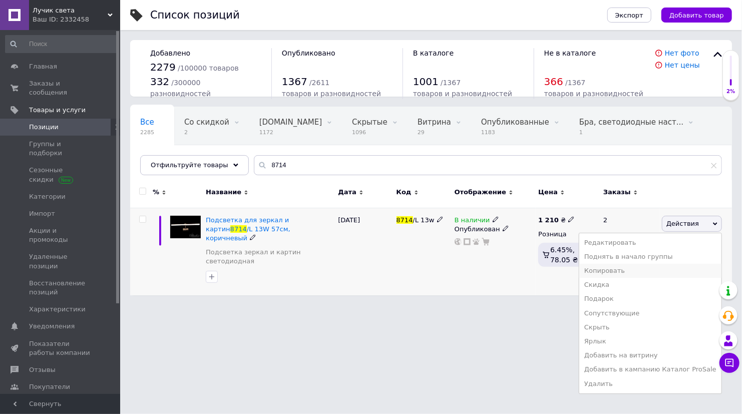
click at [610, 270] on li "Копировать" at bounding box center [650, 271] width 142 height 14
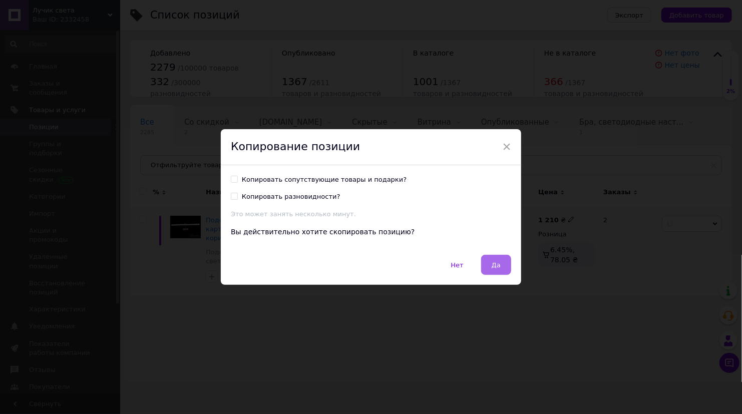
click at [491, 267] on span "Да" at bounding box center [495, 265] width 9 height 8
